Goal: Check status: Check status

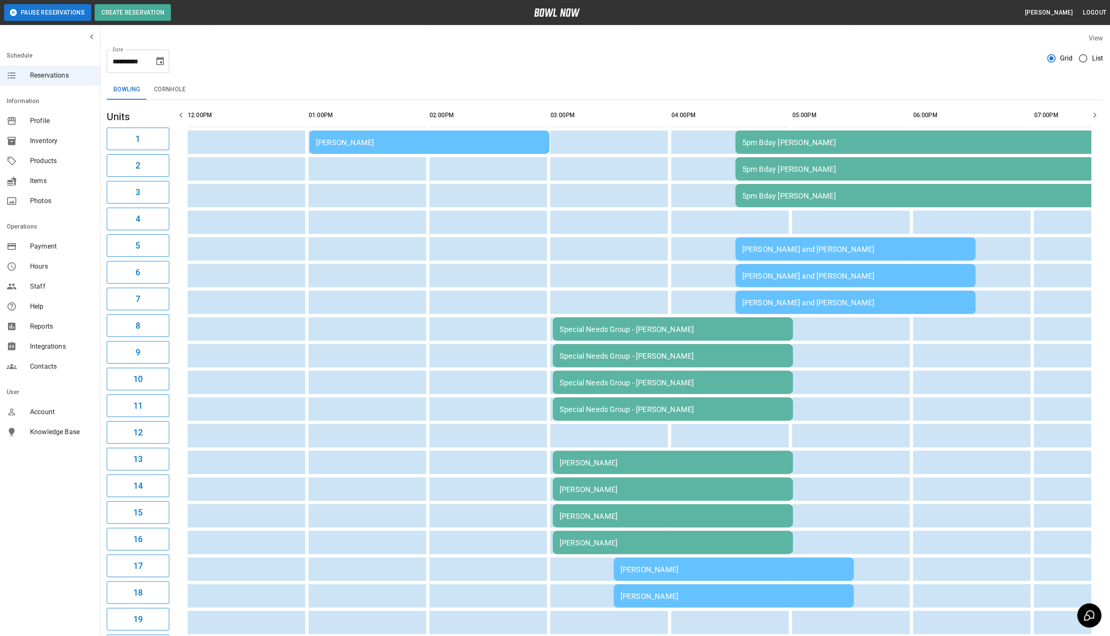
click at [455, 149] on td "[PERSON_NAME]" at bounding box center [429, 142] width 240 height 23
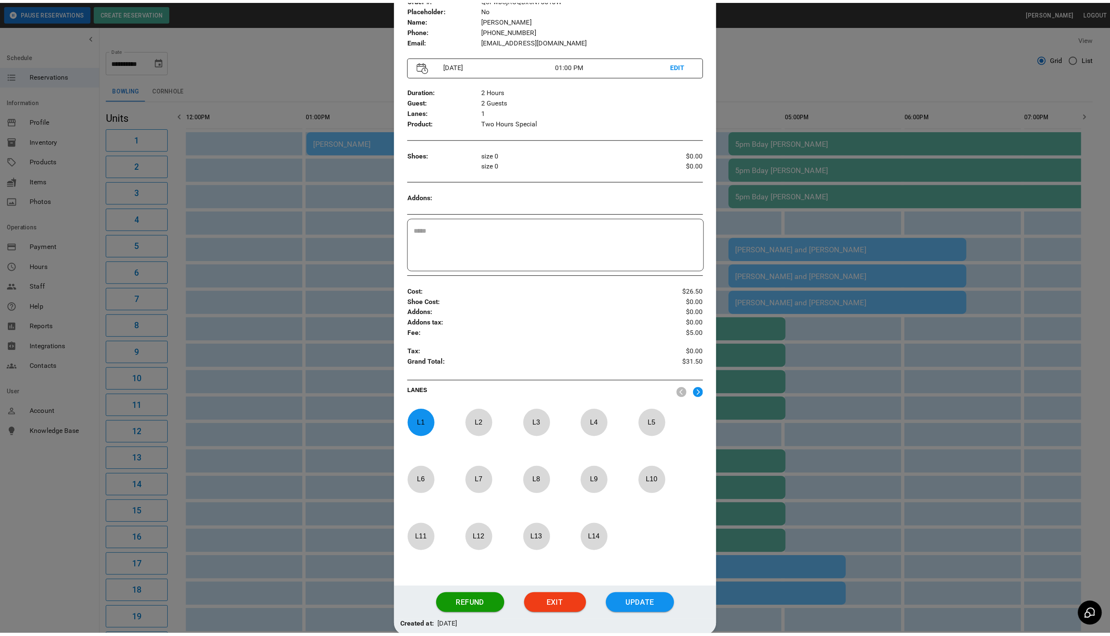
scroll to position [106, 0]
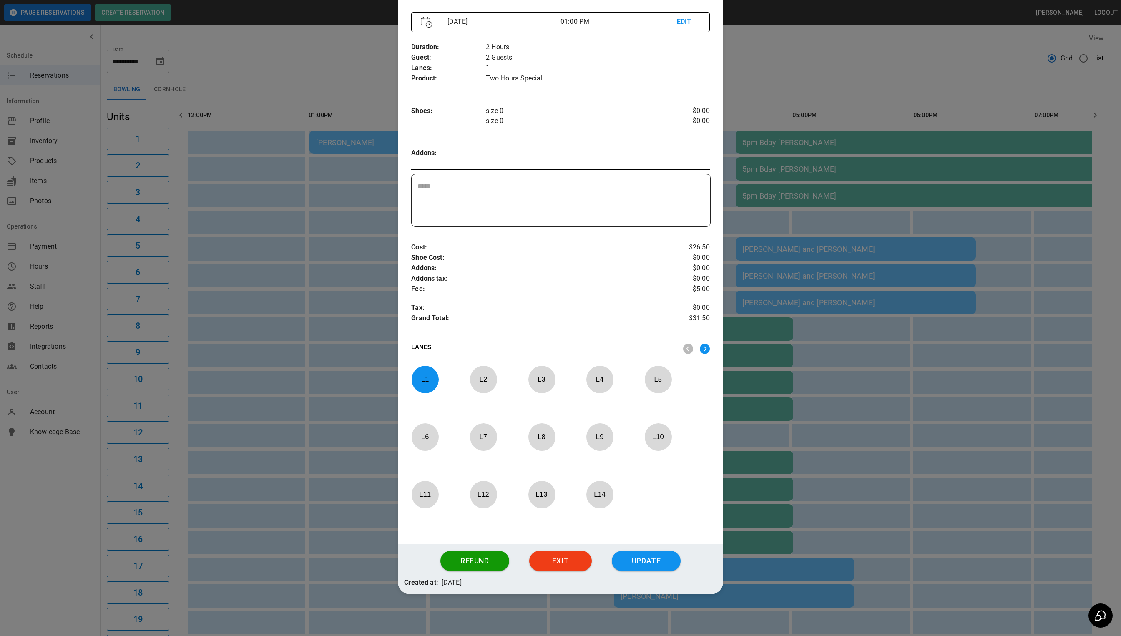
drag, startPoint x: 567, startPoint y: 558, endPoint x: 563, endPoint y: 533, distance: 25.3
click at [566, 558] on button "Exit" at bounding box center [560, 561] width 63 height 20
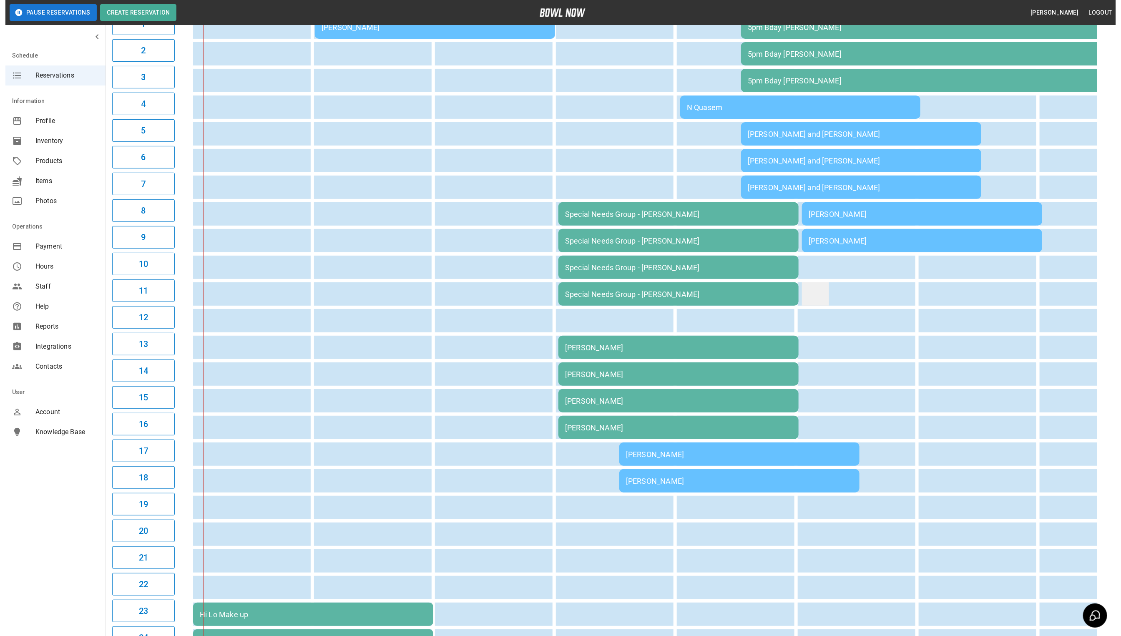
scroll to position [4, 0]
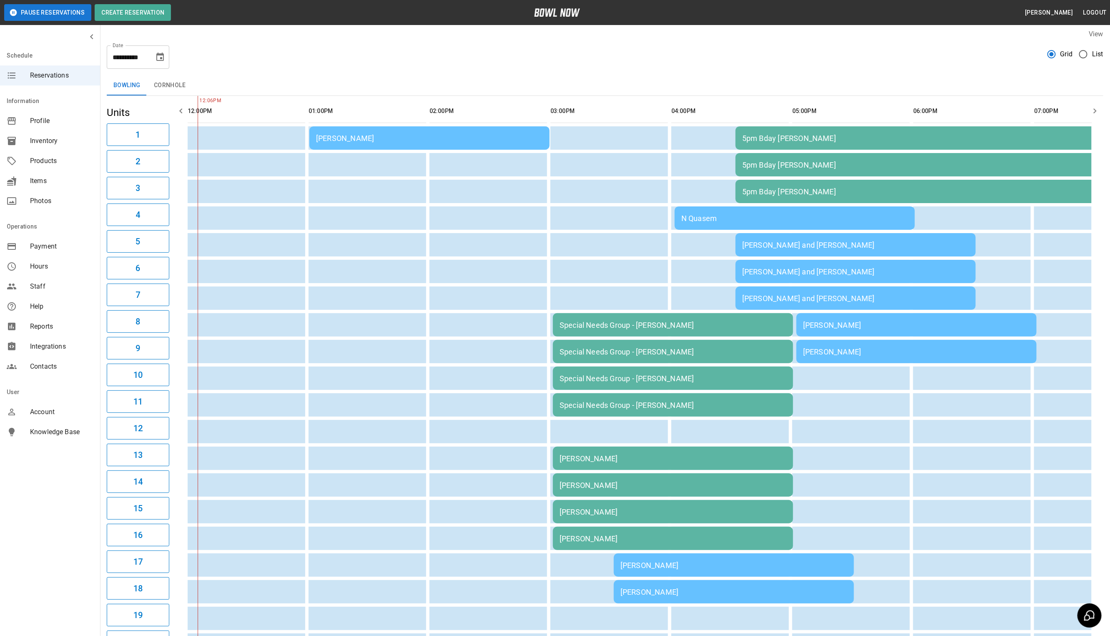
click at [770, 222] on td "N Quasem" at bounding box center [795, 217] width 240 height 23
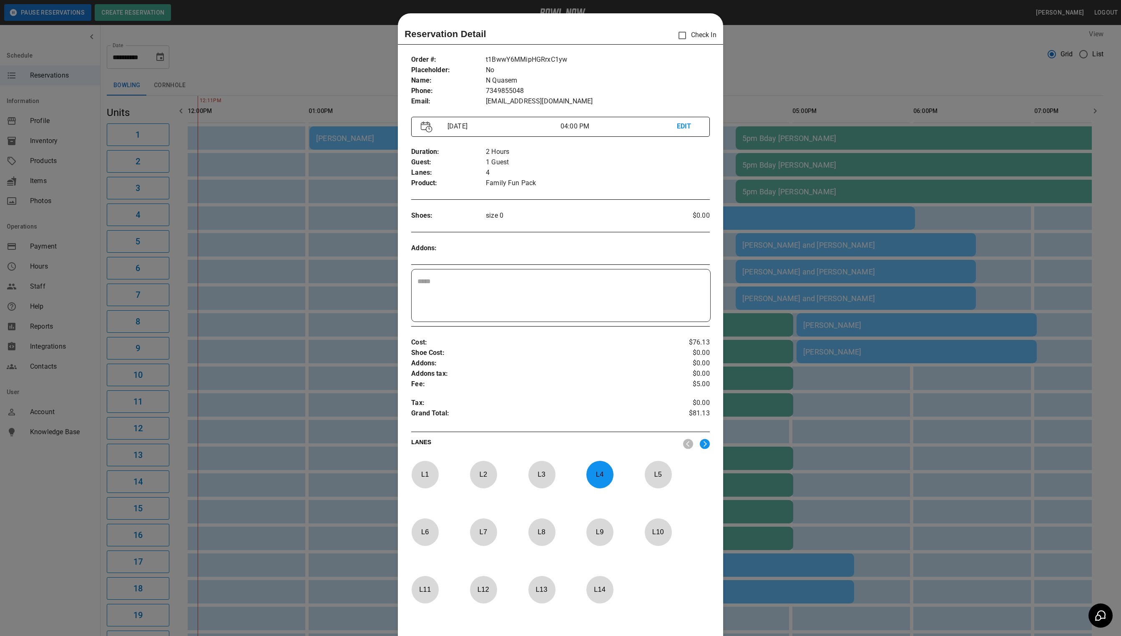
scroll to position [13, 0]
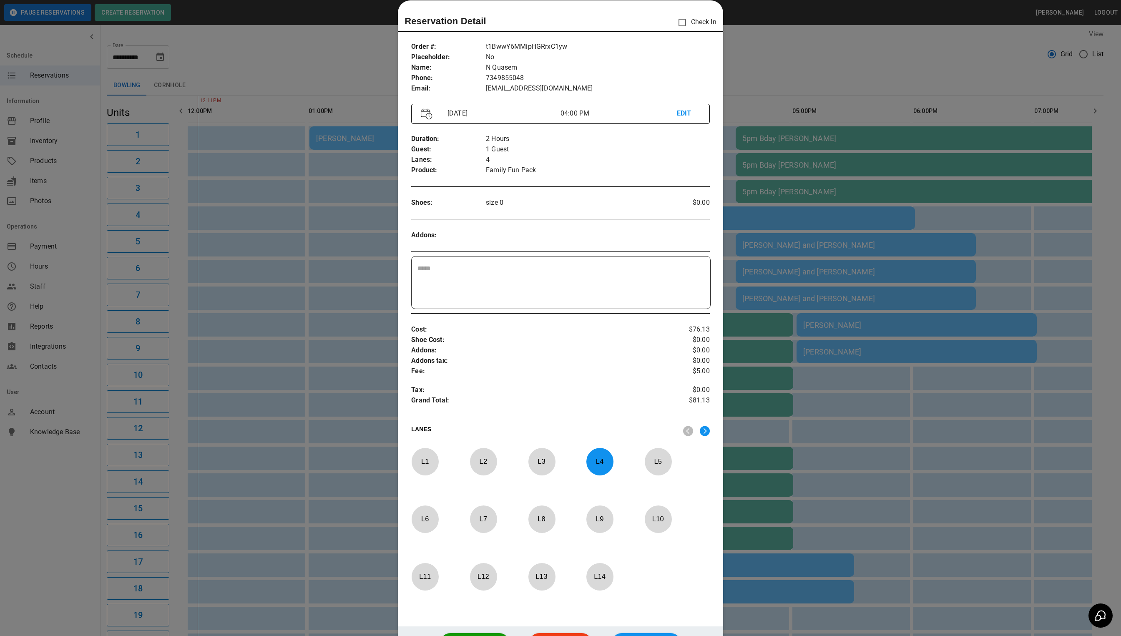
click at [767, 223] on div at bounding box center [560, 318] width 1121 height 636
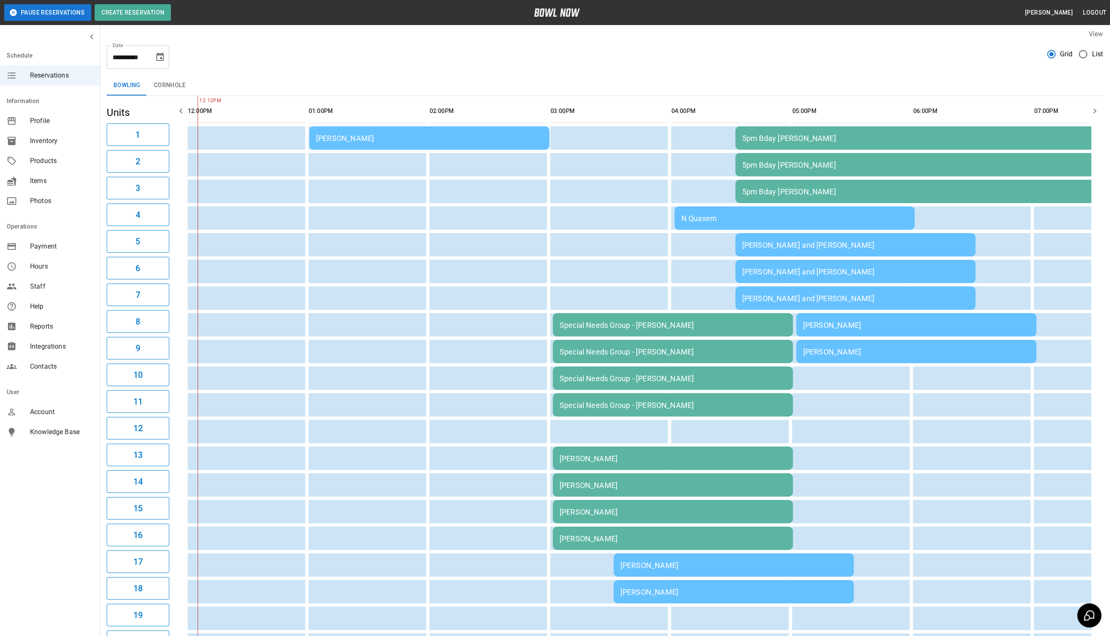
click at [769, 221] on div "N Quasem" at bounding box center [794, 218] width 227 height 9
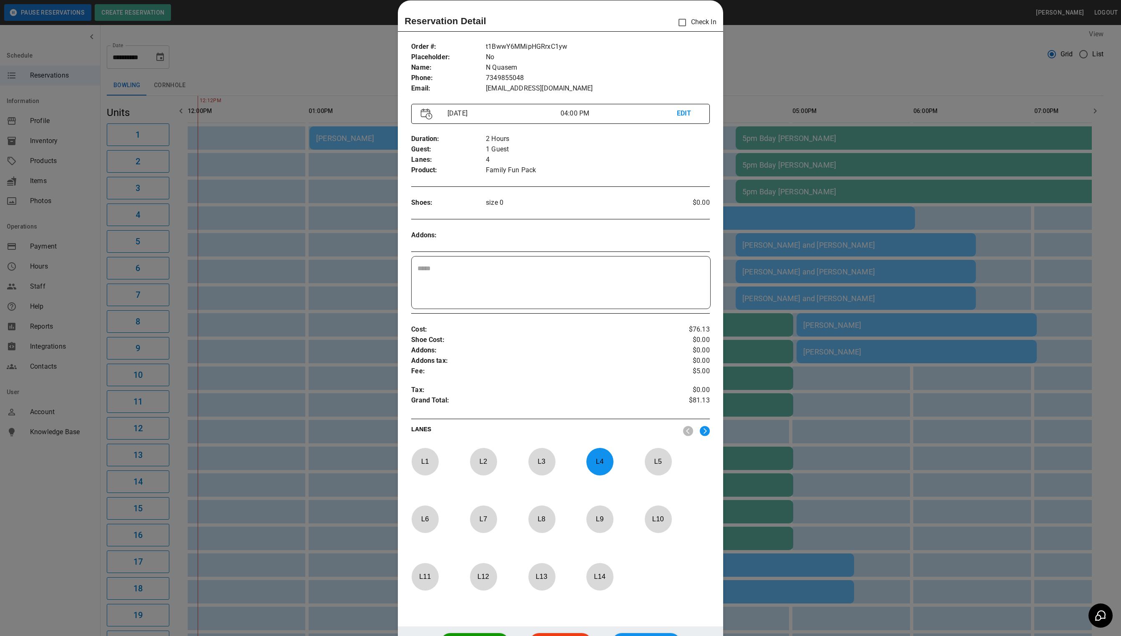
click at [769, 221] on div at bounding box center [560, 318] width 1121 height 636
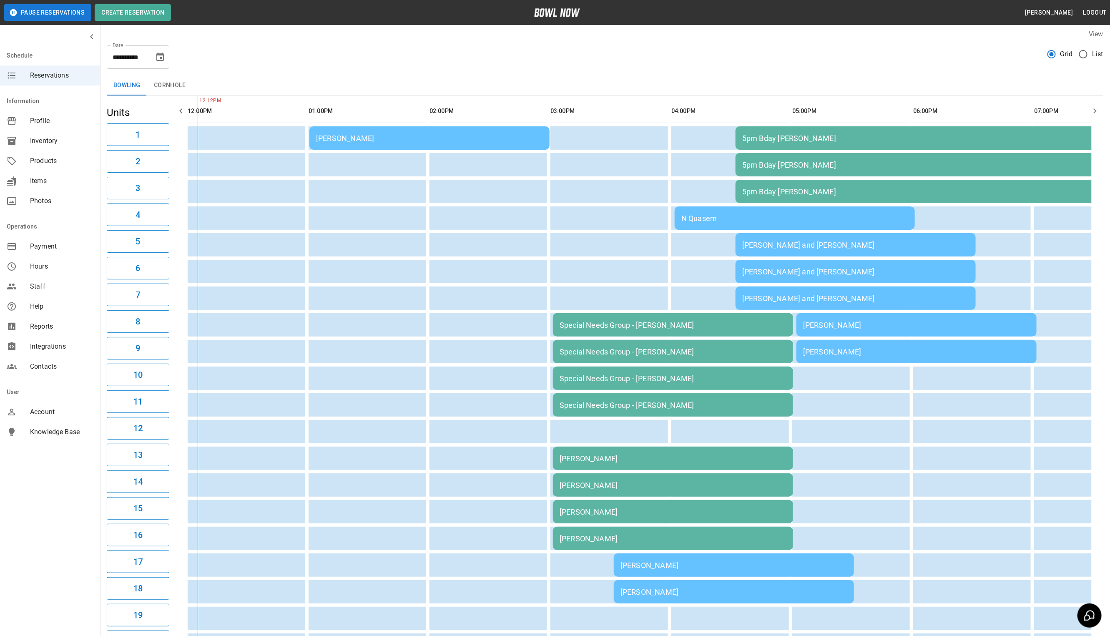
click at [853, 327] on div "[PERSON_NAME]" at bounding box center [916, 325] width 227 height 9
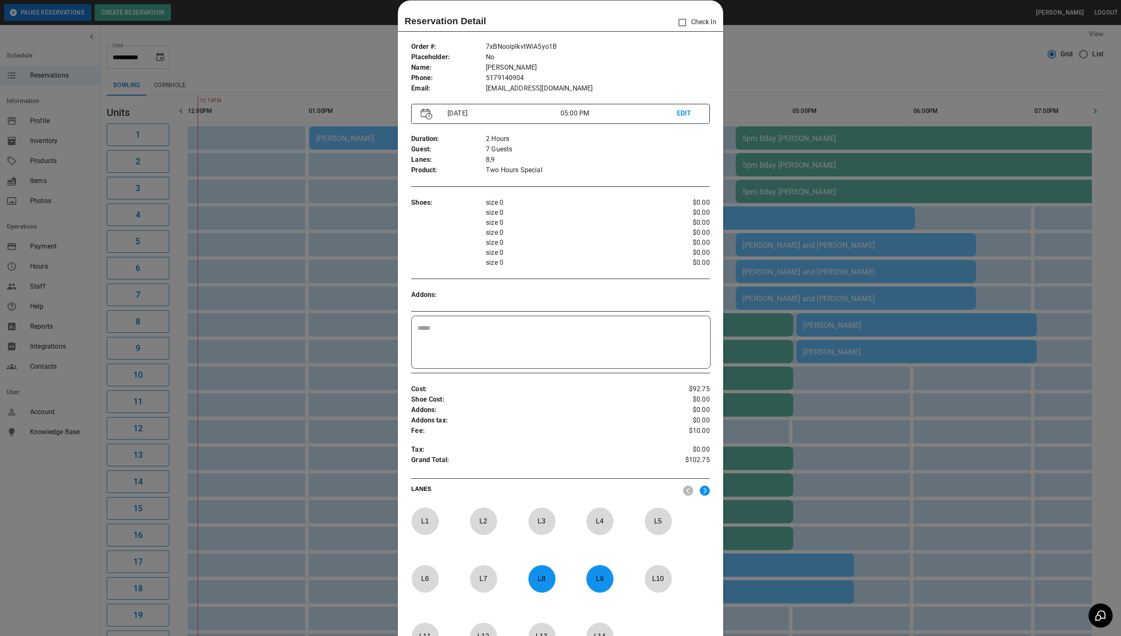
click at [854, 319] on div at bounding box center [560, 318] width 1121 height 636
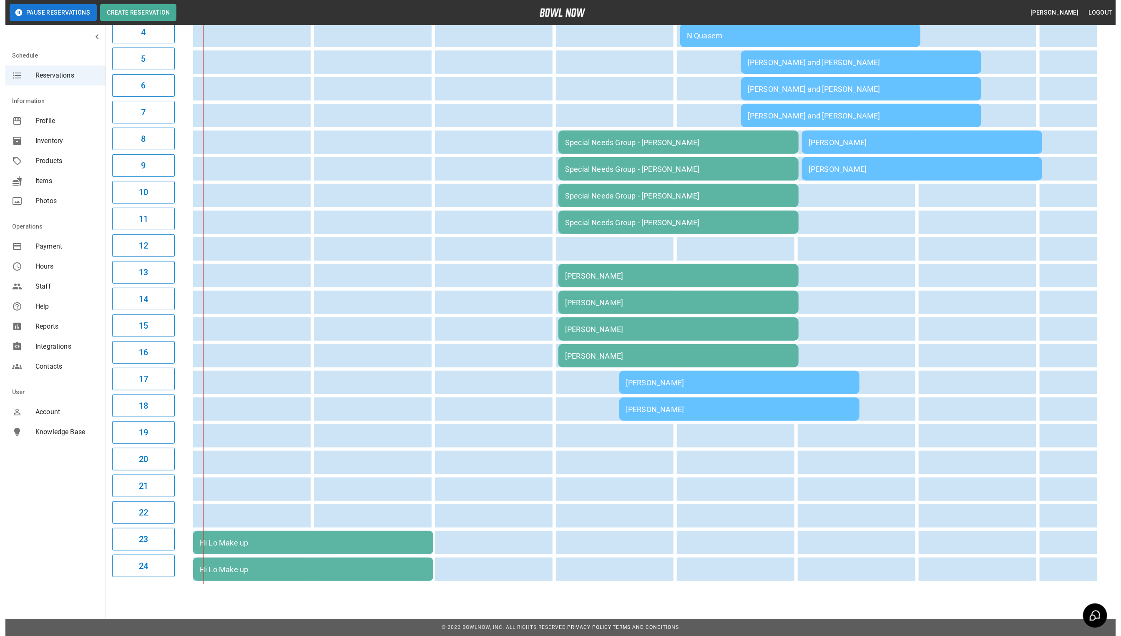
scroll to position [4, 0]
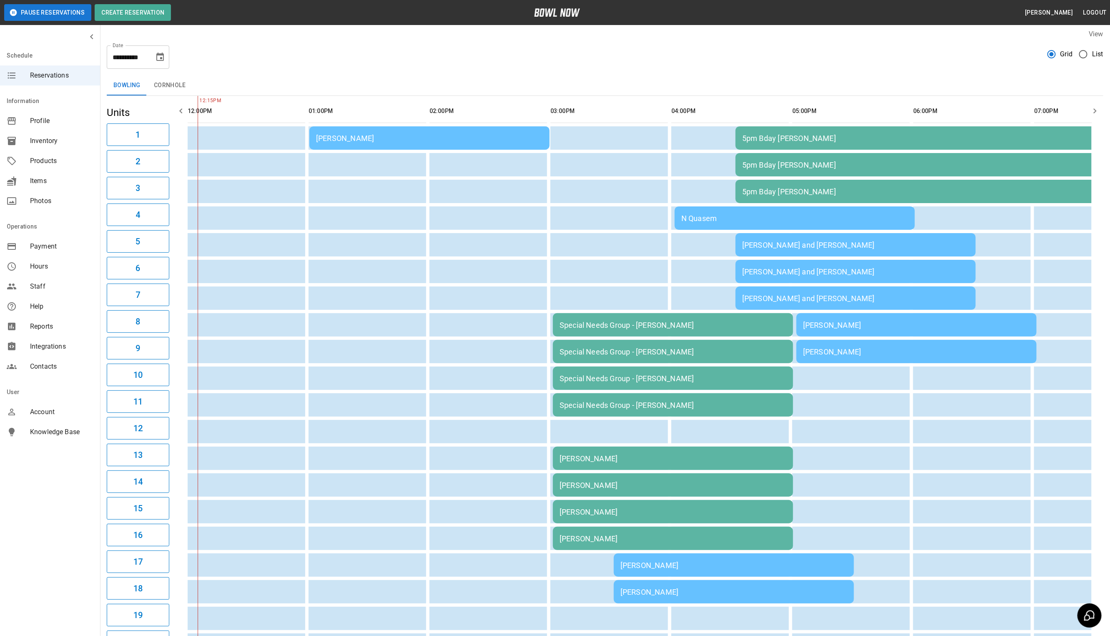
click at [575, 352] on div "Special Needs Group - [PERSON_NAME]" at bounding box center [673, 351] width 227 height 9
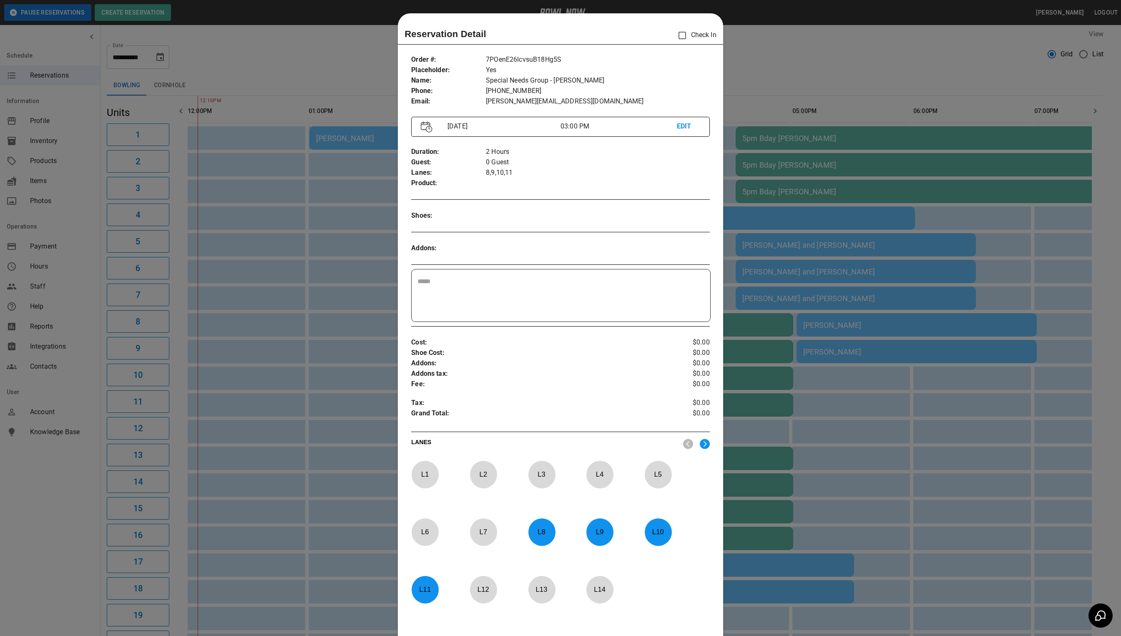
scroll to position [13, 0]
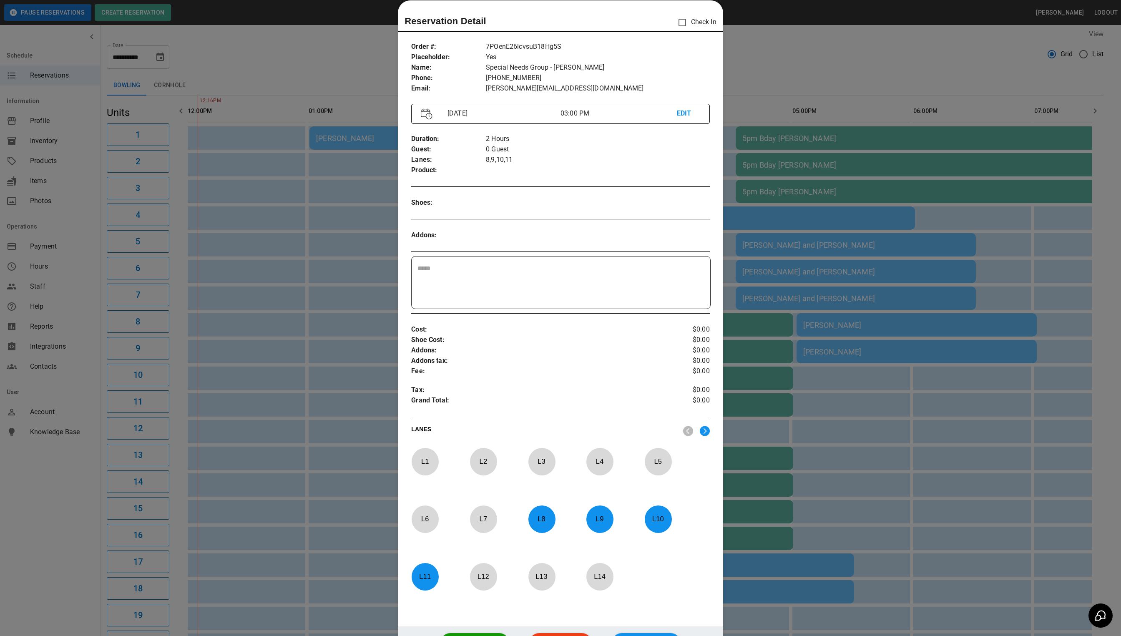
drag, startPoint x: 868, startPoint y: 261, endPoint x: 874, endPoint y: 253, distance: 9.8
click at [873, 256] on div at bounding box center [560, 318] width 1121 height 636
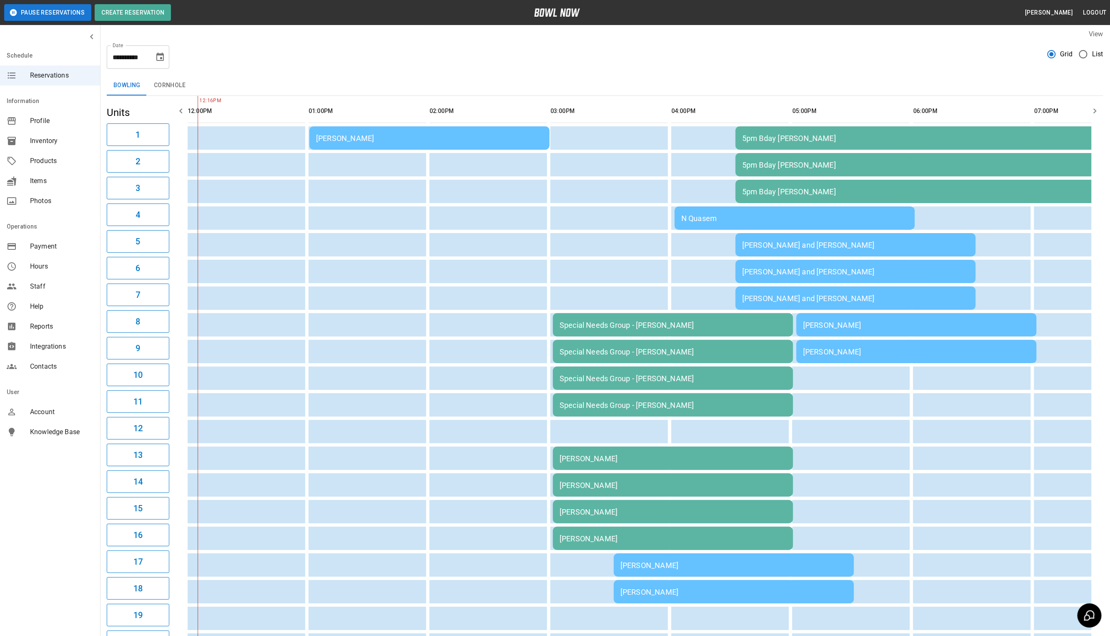
click at [776, 214] on div "N Quasem" at bounding box center [794, 218] width 227 height 9
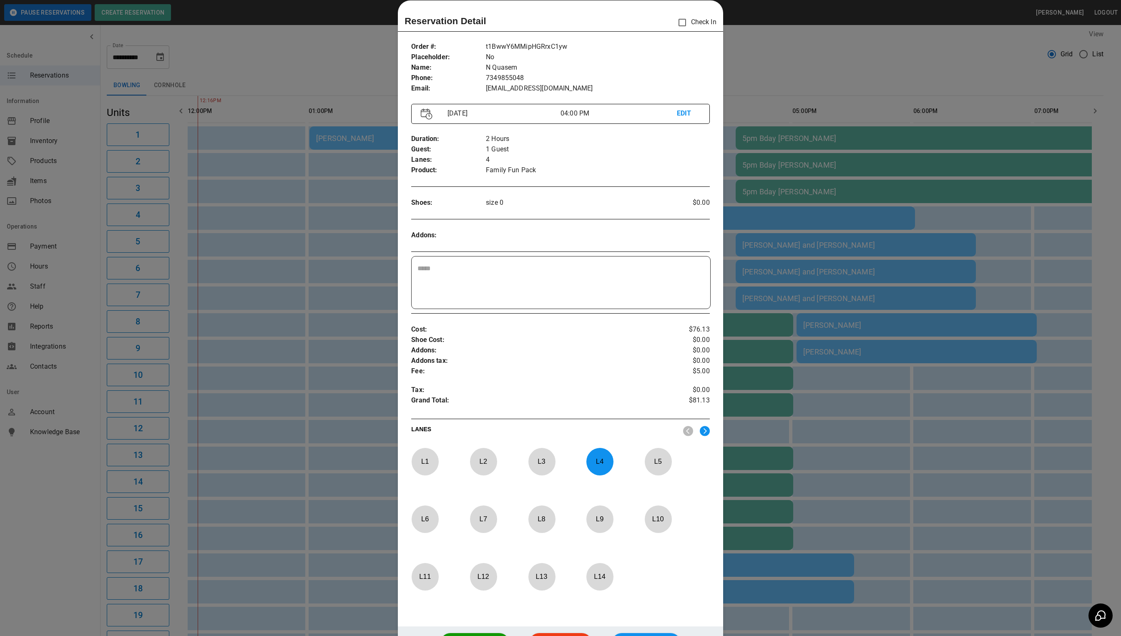
click at [834, 289] on div at bounding box center [560, 318] width 1121 height 636
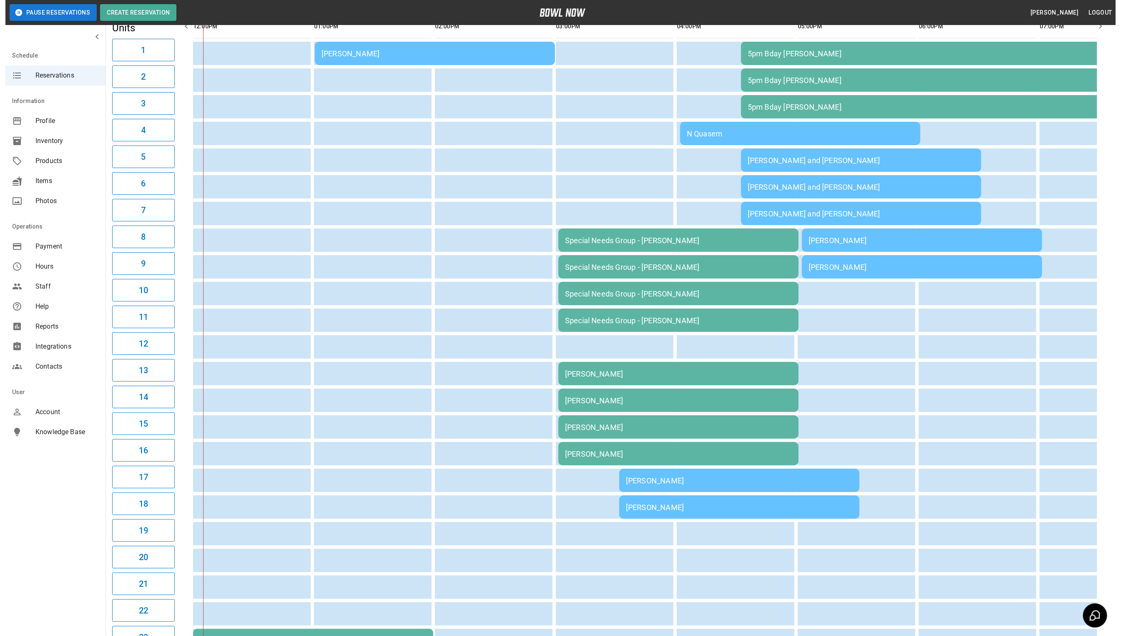
scroll to position [67, 0]
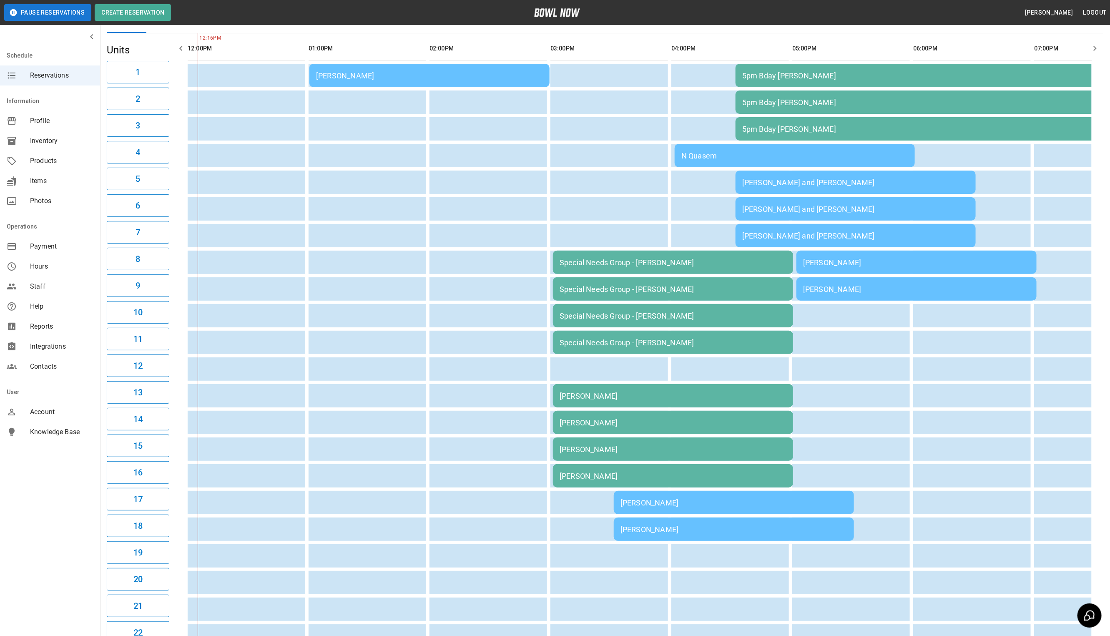
click at [870, 285] on div "[PERSON_NAME]" at bounding box center [916, 289] width 227 height 9
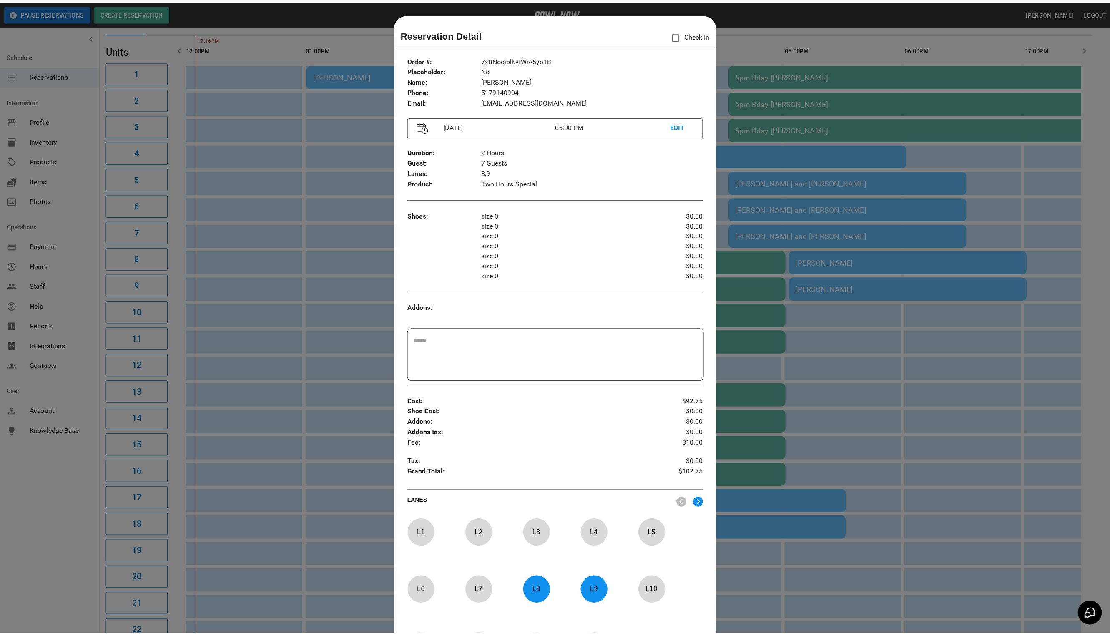
scroll to position [13, 0]
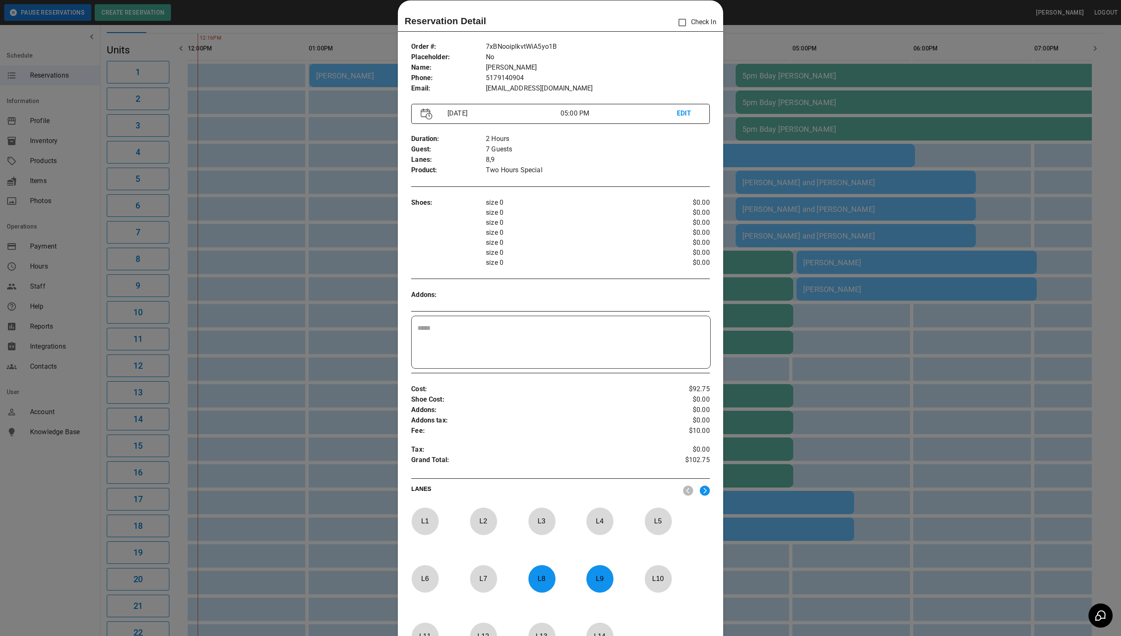
click at [811, 328] on div at bounding box center [560, 318] width 1121 height 636
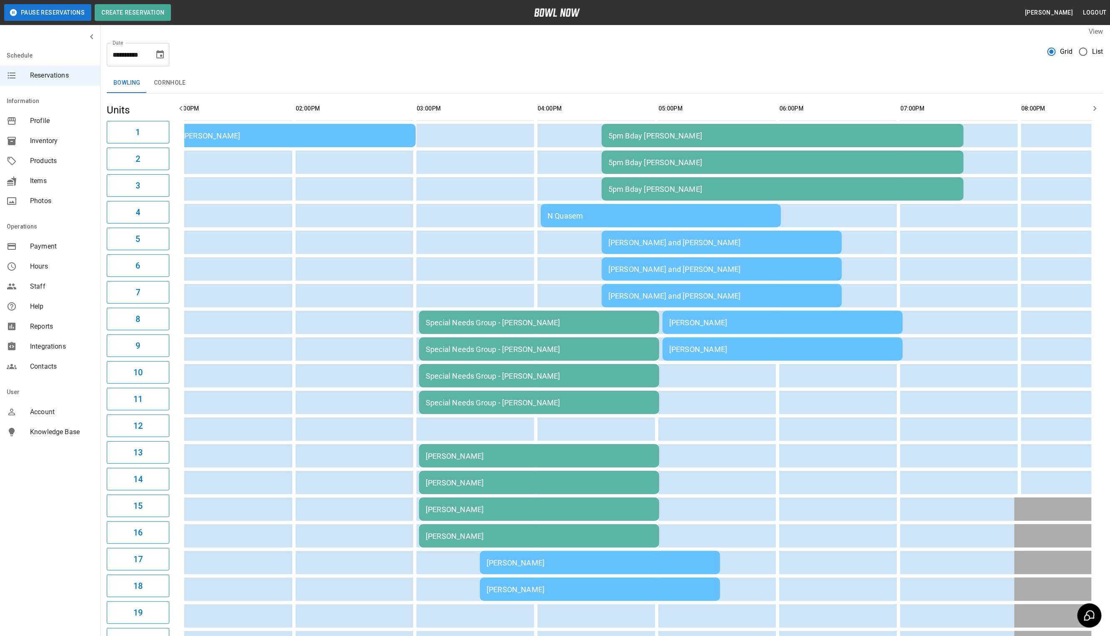
scroll to position [0, 0]
